Goal: Find specific page/section: Find specific page/section

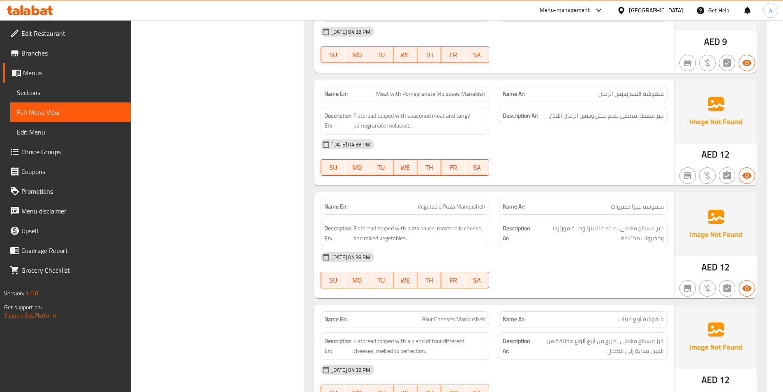
scroll to position [7154, 0]
click at [45, 59] on link "Branches" at bounding box center [66, 53] width 127 height 20
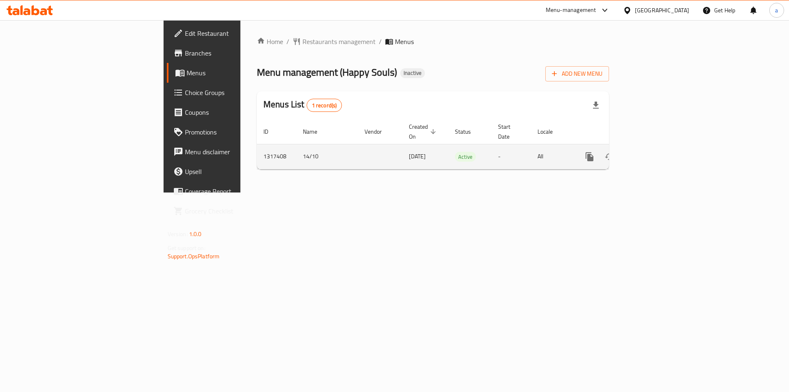
click at [653, 153] on icon "enhanced table" at bounding box center [648, 156] width 7 height 7
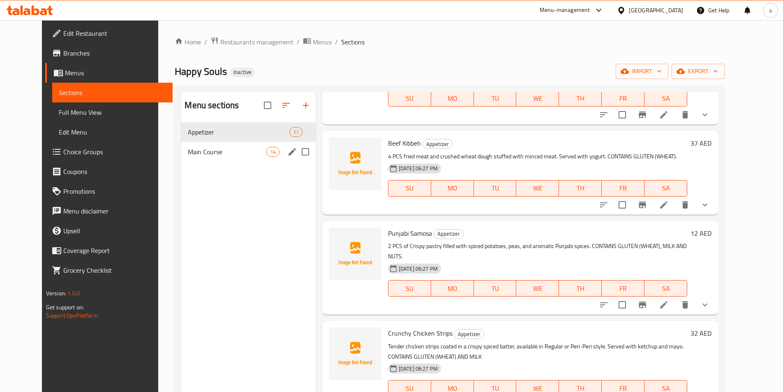
click at [210, 157] on div "Main Course 14" at bounding box center [248, 152] width 134 height 20
